Goal: Obtain resource: Obtain resource

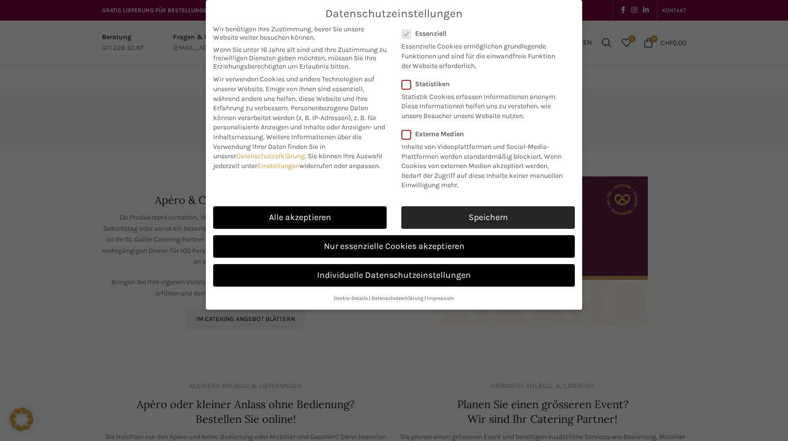
click at [429, 217] on link "Speichern" at bounding box center [489, 217] width 174 height 23
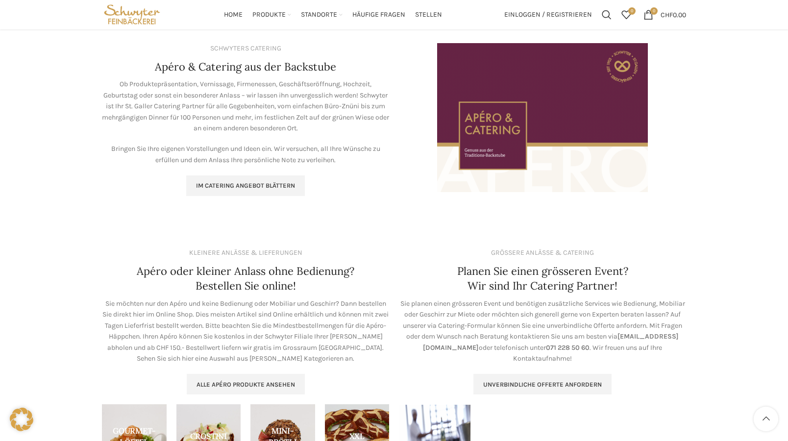
scroll to position [133, 0]
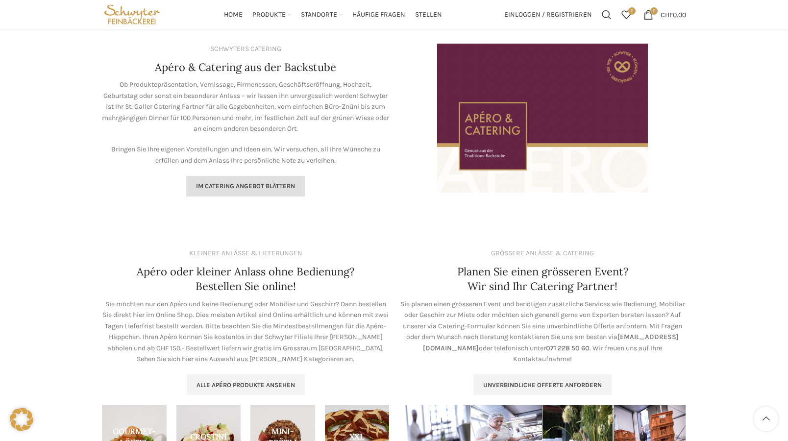
click at [280, 186] on span "Im Catering Angebot blättern" at bounding box center [245, 186] width 99 height 8
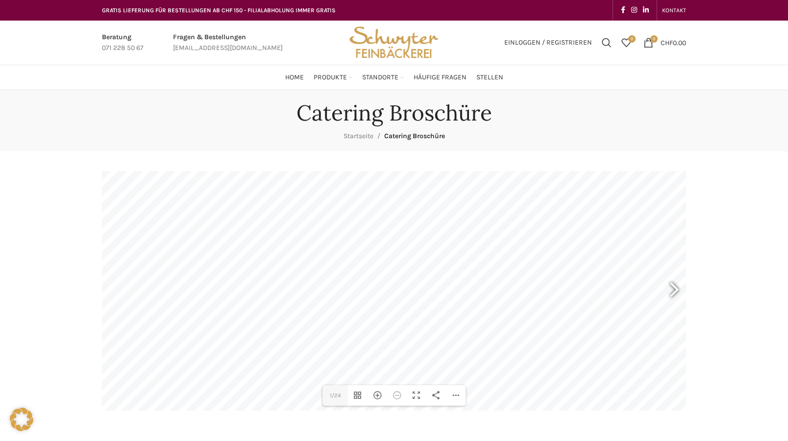
click at [679, 291] on div at bounding box center [670, 291] width 23 height 36
click at [676, 291] on div at bounding box center [670, 291] width 23 height 36
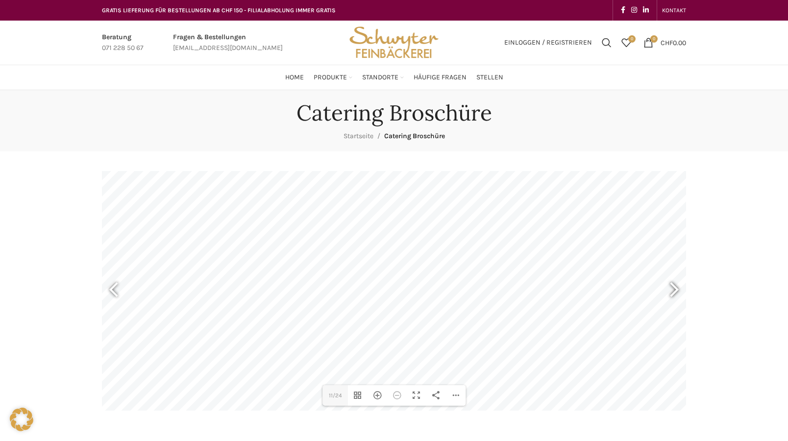
click at [676, 291] on div at bounding box center [670, 291] width 23 height 36
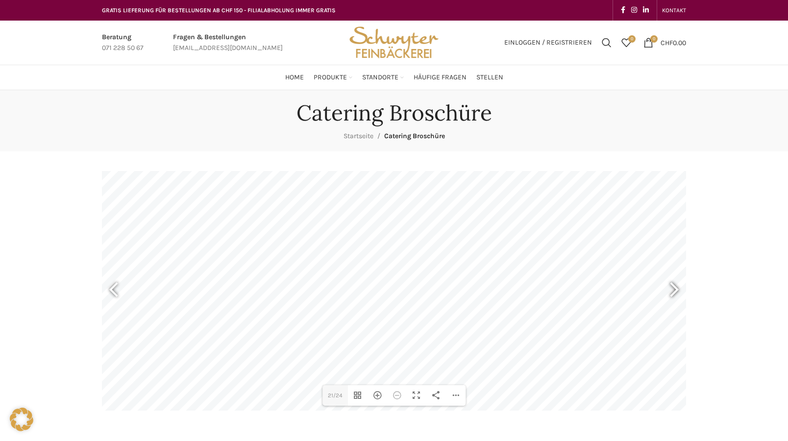
click at [676, 291] on div at bounding box center [670, 291] width 23 height 36
type input "23"
